Goal: Task Accomplishment & Management: Manage account settings

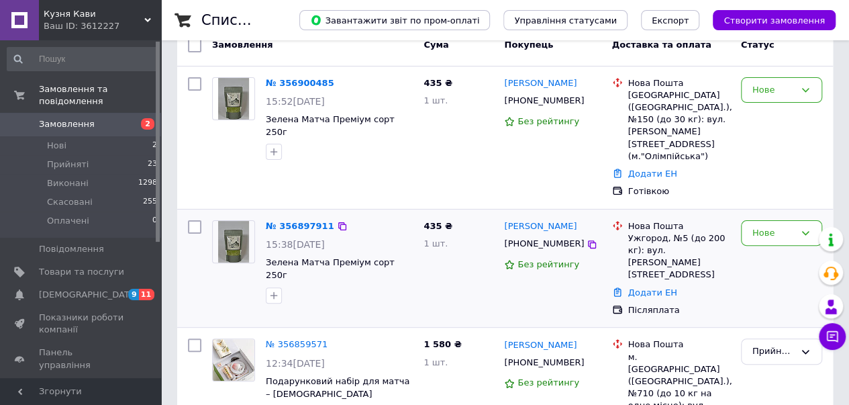
scroll to position [111, 0]
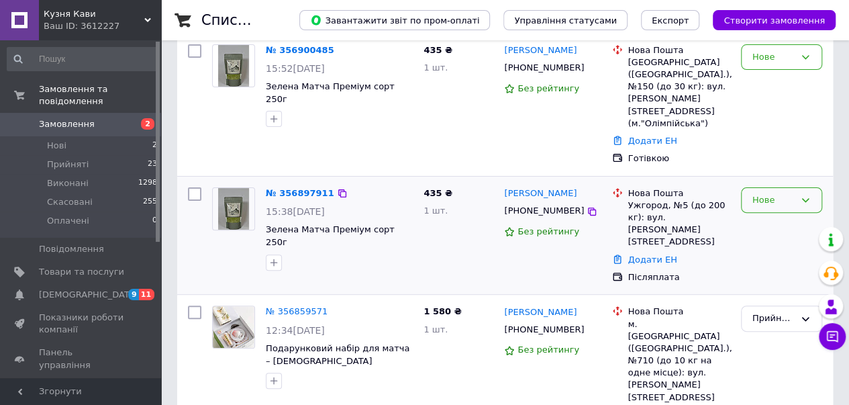
click at [796, 187] on div "Нове" at bounding box center [781, 200] width 81 height 26
click at [772, 215] on li "Прийнято" at bounding box center [782, 227] width 80 height 25
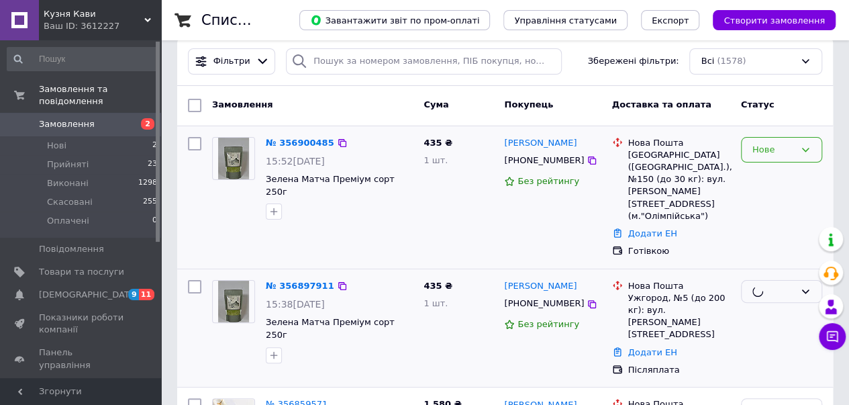
scroll to position [0, 0]
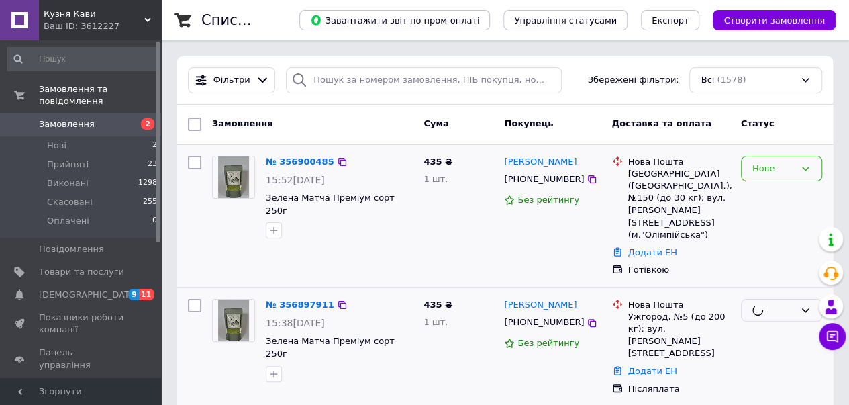
click at [774, 167] on div "Нове" at bounding box center [773, 169] width 42 height 14
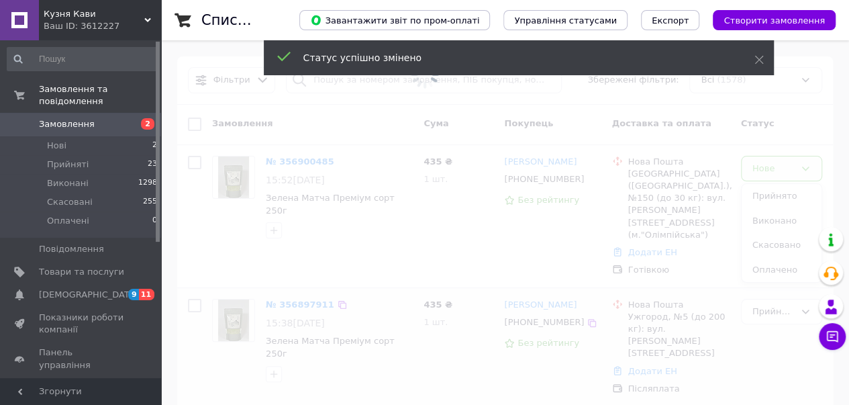
click at [769, 190] on span at bounding box center [424, 202] width 849 height 405
click at [790, 164] on span at bounding box center [424, 202] width 849 height 405
click at [780, 171] on span at bounding box center [424, 202] width 849 height 405
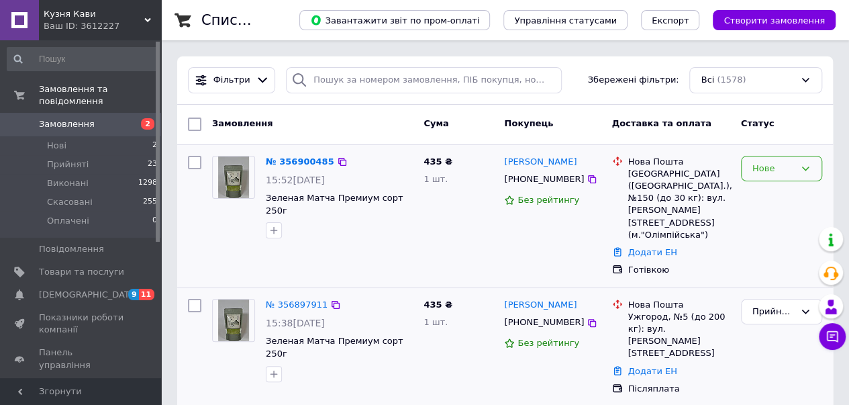
click at [770, 176] on div "Нове" at bounding box center [781, 169] width 81 height 26
click at [777, 201] on li "Прийнято" at bounding box center [782, 196] width 80 height 25
click at [588, 319] on icon at bounding box center [592, 323] width 8 height 8
drag, startPoint x: 564, startPoint y: 284, endPoint x: 538, endPoint y: 284, distance: 26.2
click at [538, 297] on div "[PERSON_NAME]" at bounding box center [552, 304] width 99 height 15
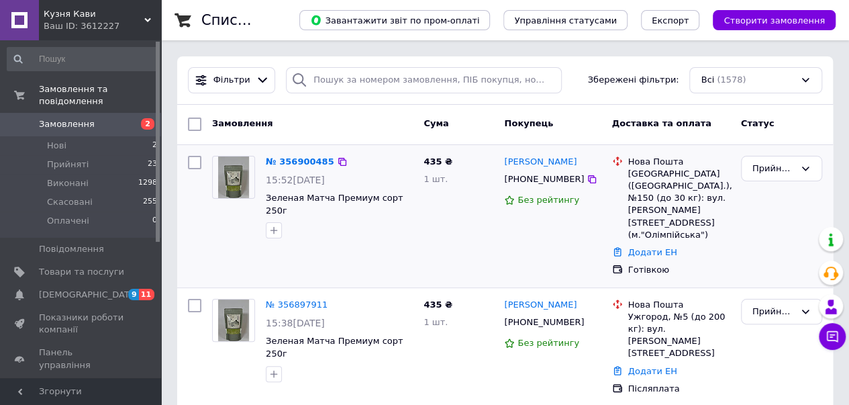
copy link "Ткацька"
drag, startPoint x: 623, startPoint y: 292, endPoint x: 665, endPoint y: 295, distance: 42.4
click at [665, 299] on div "Нова Пошта Ужгород, №5 (до 200 кг): вул. [PERSON_NAME][STREET_ADDRESS]" at bounding box center [670, 329] width 123 height 61
click at [660, 311] on div "Ужгород, №5 (до 200 кг): вул. [PERSON_NAME][STREET_ADDRESS]" at bounding box center [679, 335] width 102 height 49
drag, startPoint x: 663, startPoint y: 293, endPoint x: 625, endPoint y: 289, distance: 37.8
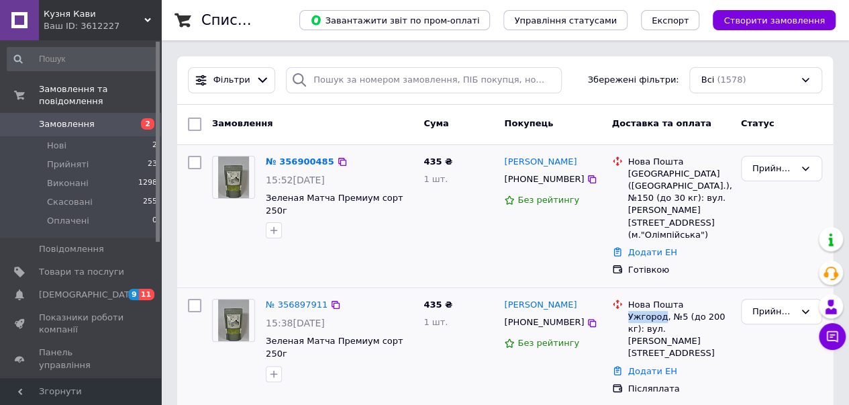
click at [625, 299] on div "Нова Пошта Ужгород, №5 (до 200 кг): вул. [PERSON_NAME][STREET_ADDRESS]" at bounding box center [678, 329] width 107 height 61
copy div "[GEOGRAPHIC_DATA]"
click at [631, 366] on link "Додати ЕН" at bounding box center [652, 371] width 49 height 10
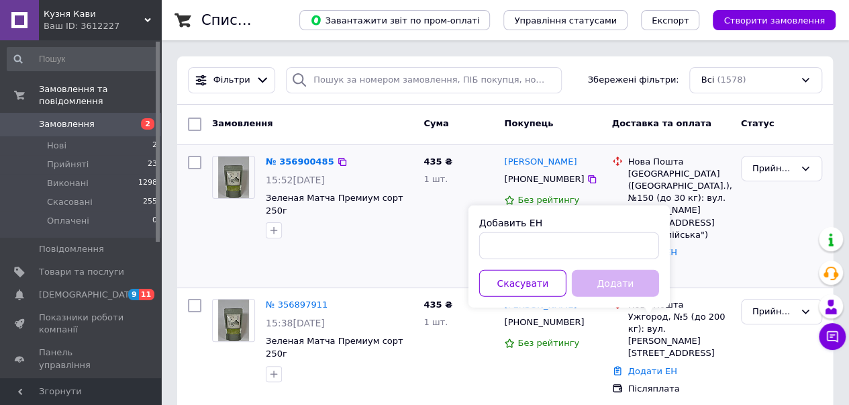
click at [550, 260] on div "Добавить ЕН Скасувати Додати" at bounding box center [568, 256] width 201 height 102
click at [556, 250] on input "Добавить ЕН" at bounding box center [569, 245] width 180 height 27
paste input "20451225246052"
type input "20451225246052"
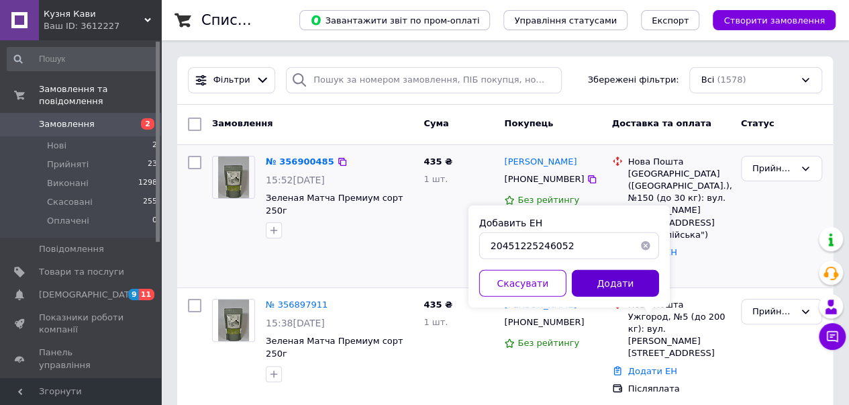
click at [600, 282] on button "Додати" at bounding box center [615, 283] width 87 height 27
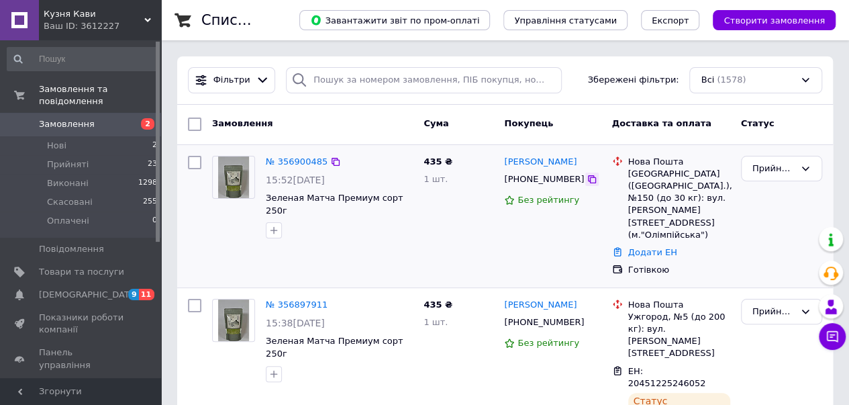
click at [586, 181] on icon at bounding box center [591, 179] width 11 height 11
click at [586, 179] on icon at bounding box center [591, 179] width 11 height 11
drag, startPoint x: 552, startPoint y: 162, endPoint x: 531, endPoint y: 160, distance: 20.8
click at [531, 160] on div "[PERSON_NAME]" at bounding box center [552, 161] width 99 height 15
copy link "[PERSON_NAME]"
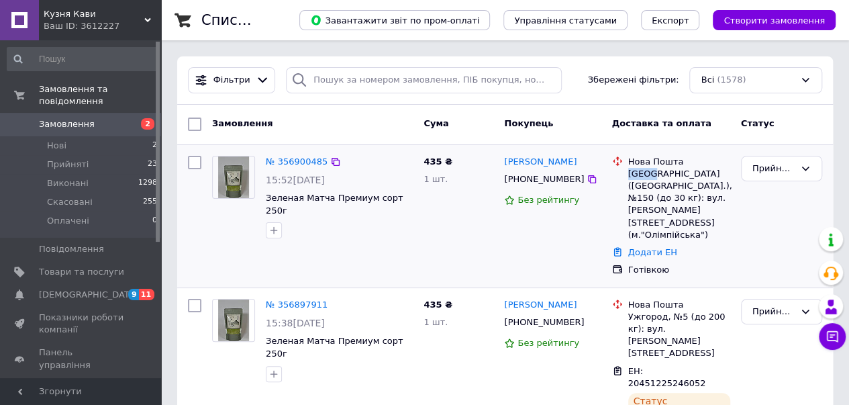
drag, startPoint x: 625, startPoint y: 173, endPoint x: 648, endPoint y: 174, distance: 22.2
click at [648, 174] on div "Нова Пошта Київ ([GEOGRAPHIC_DATA].), №150 (до 30 кг): вул. [PERSON_NAME][STREE…" at bounding box center [678, 198] width 107 height 85
copy div "[GEOGRAPHIC_DATA]"
click at [638, 247] on link "Додати ЕН" at bounding box center [652, 252] width 49 height 10
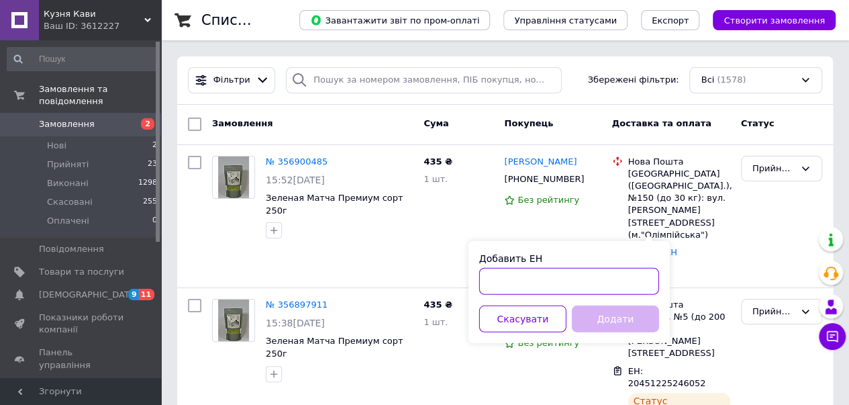
click at [603, 290] on input "Добавить ЕН" at bounding box center [569, 281] width 180 height 27
paste input "20451225249000"
type input "20451225249000"
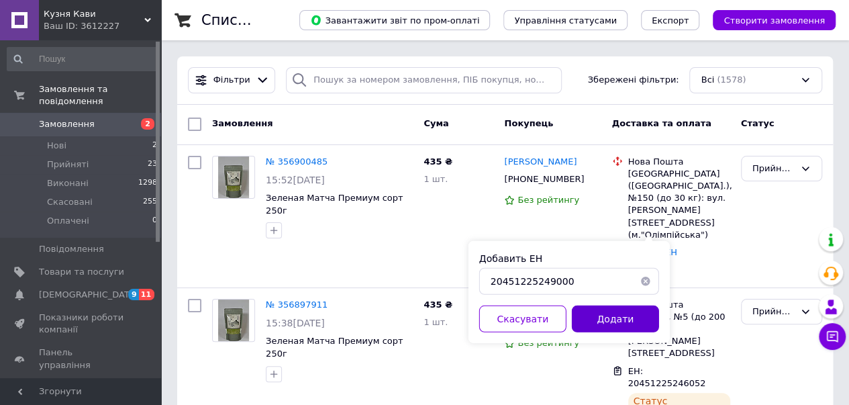
click at [635, 315] on button "Додати" at bounding box center [615, 318] width 87 height 27
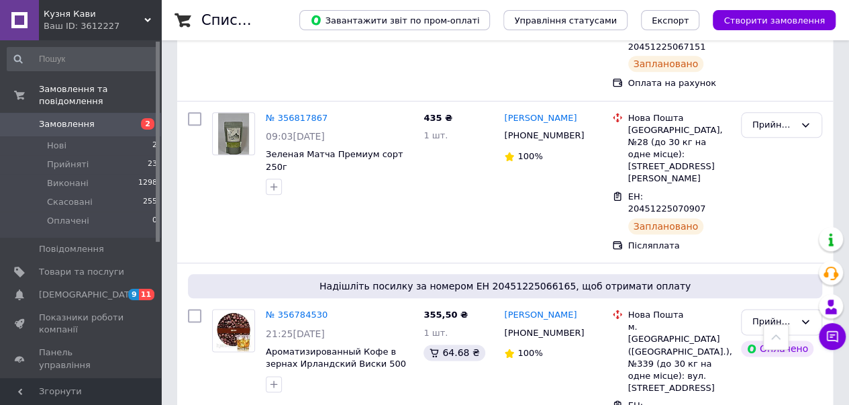
scroll to position [671, 0]
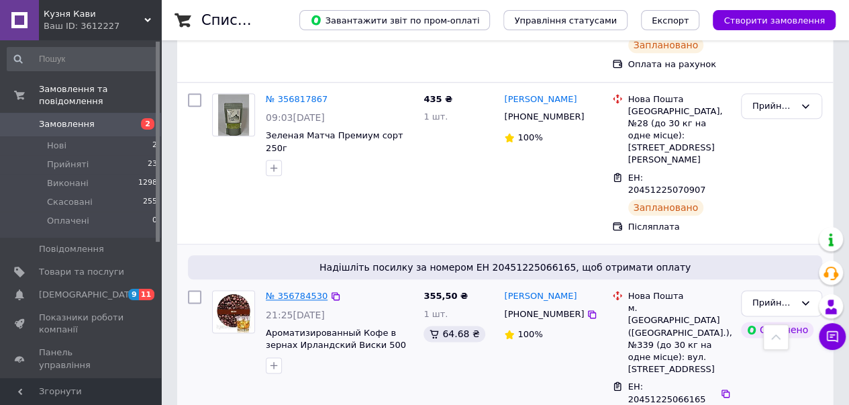
click at [303, 291] on link "№ 356784530" at bounding box center [297, 296] width 62 height 10
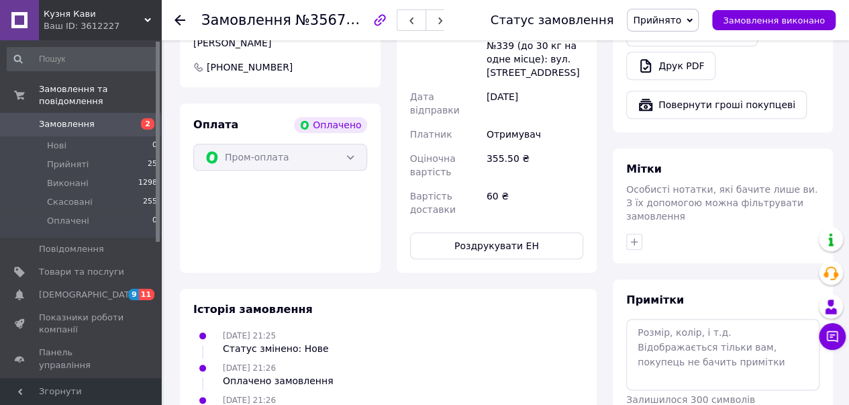
scroll to position [644, 0]
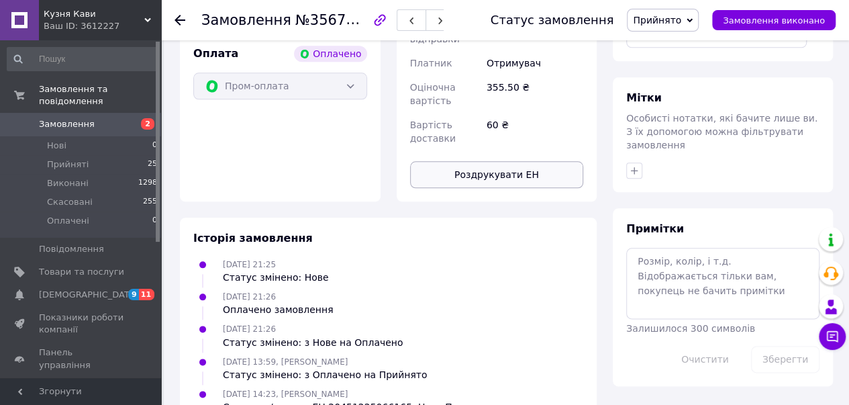
click at [497, 161] on button "Роздрукувати ЕН" at bounding box center [497, 174] width 174 height 27
click at [97, 118] on span "Замовлення" at bounding box center [81, 124] width 85 height 12
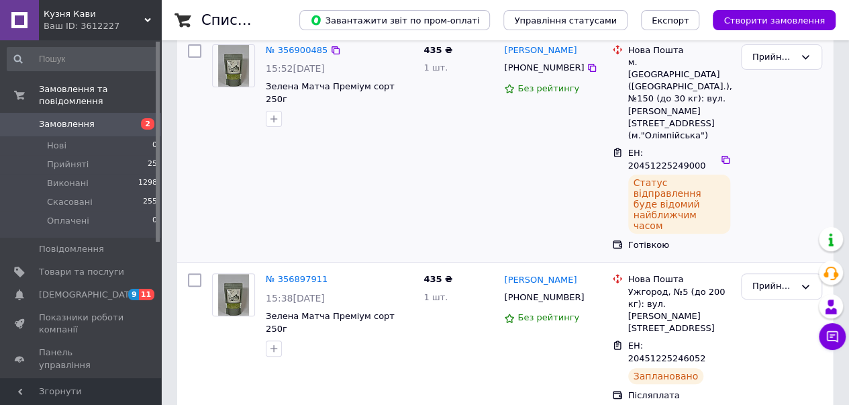
scroll to position [336, 0]
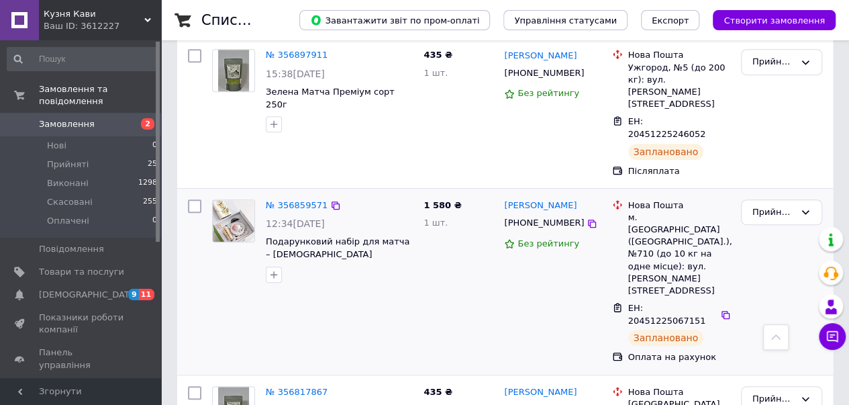
click at [226, 200] on img at bounding box center [234, 221] width 42 height 42
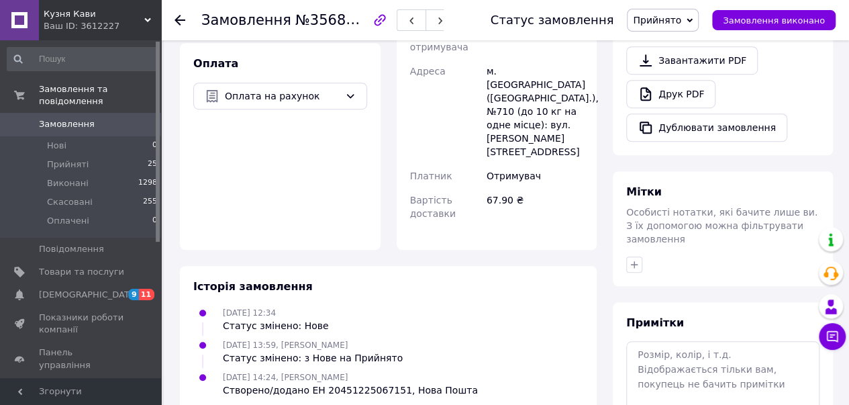
scroll to position [111, 0]
